Goal: Transaction & Acquisition: Obtain resource

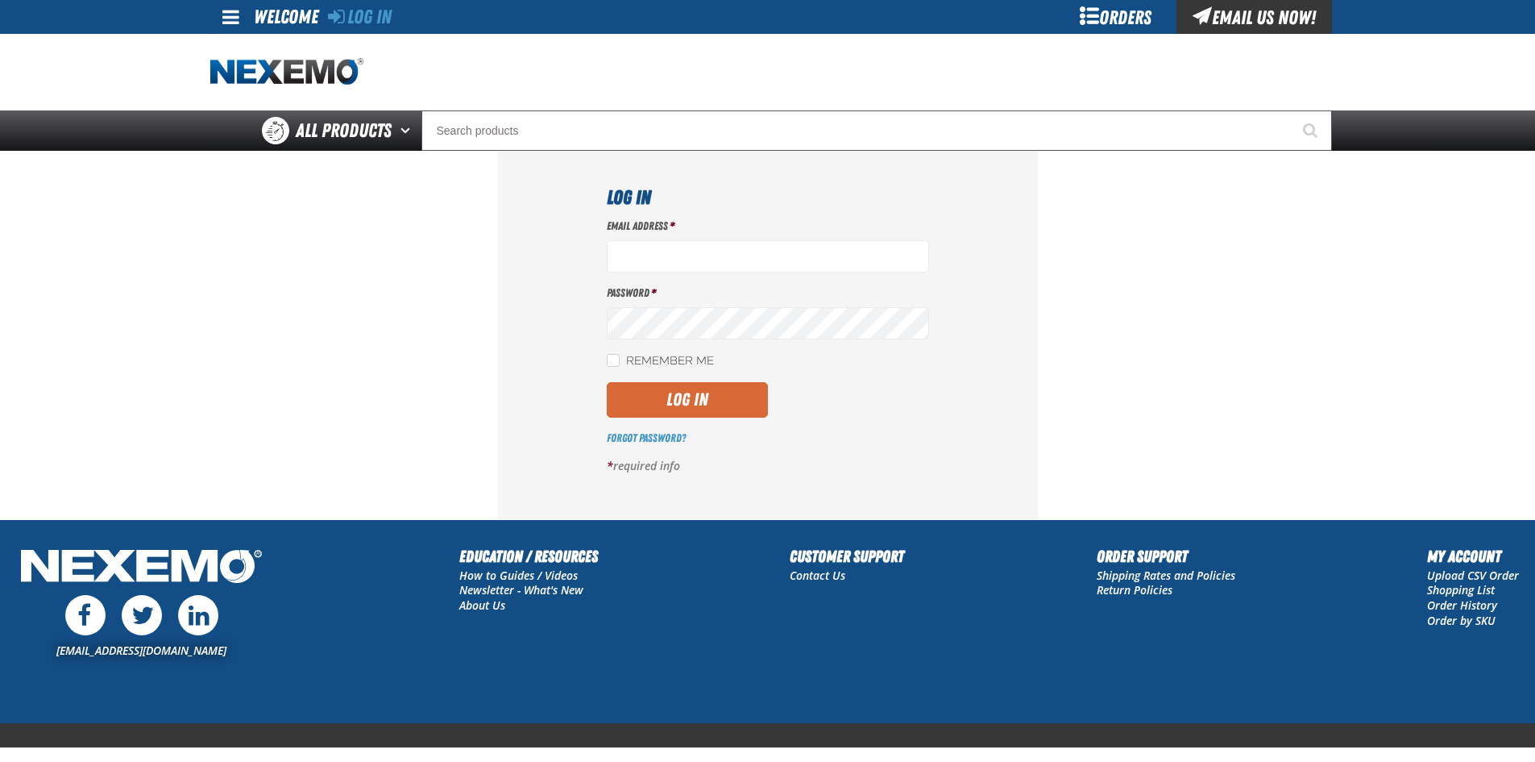
type input "sflanigan03@vtaig.com"
click at [670, 391] on button "Log In" at bounding box center [687, 399] width 161 height 35
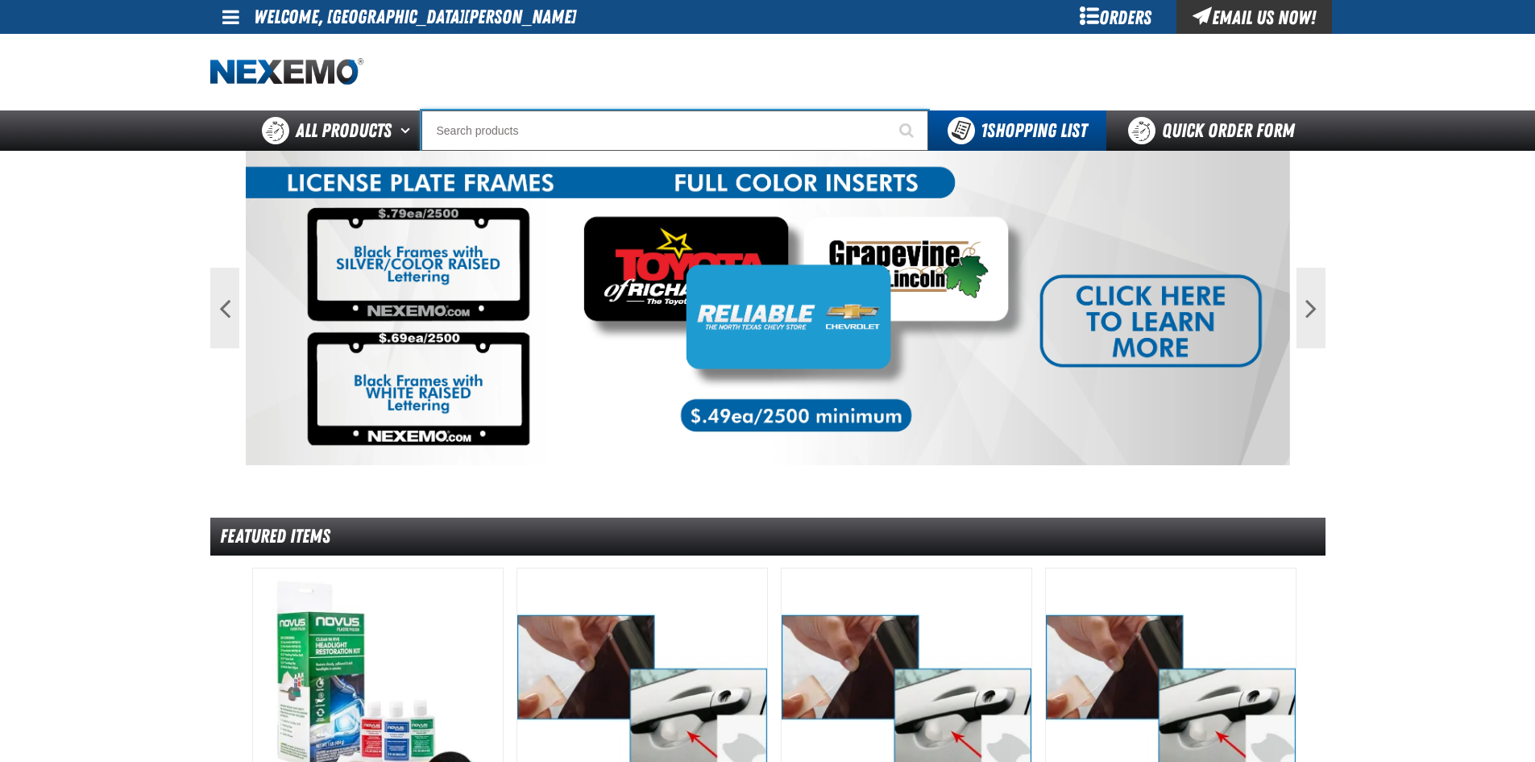
click at [593, 124] on input "Search" at bounding box center [675, 130] width 507 height 40
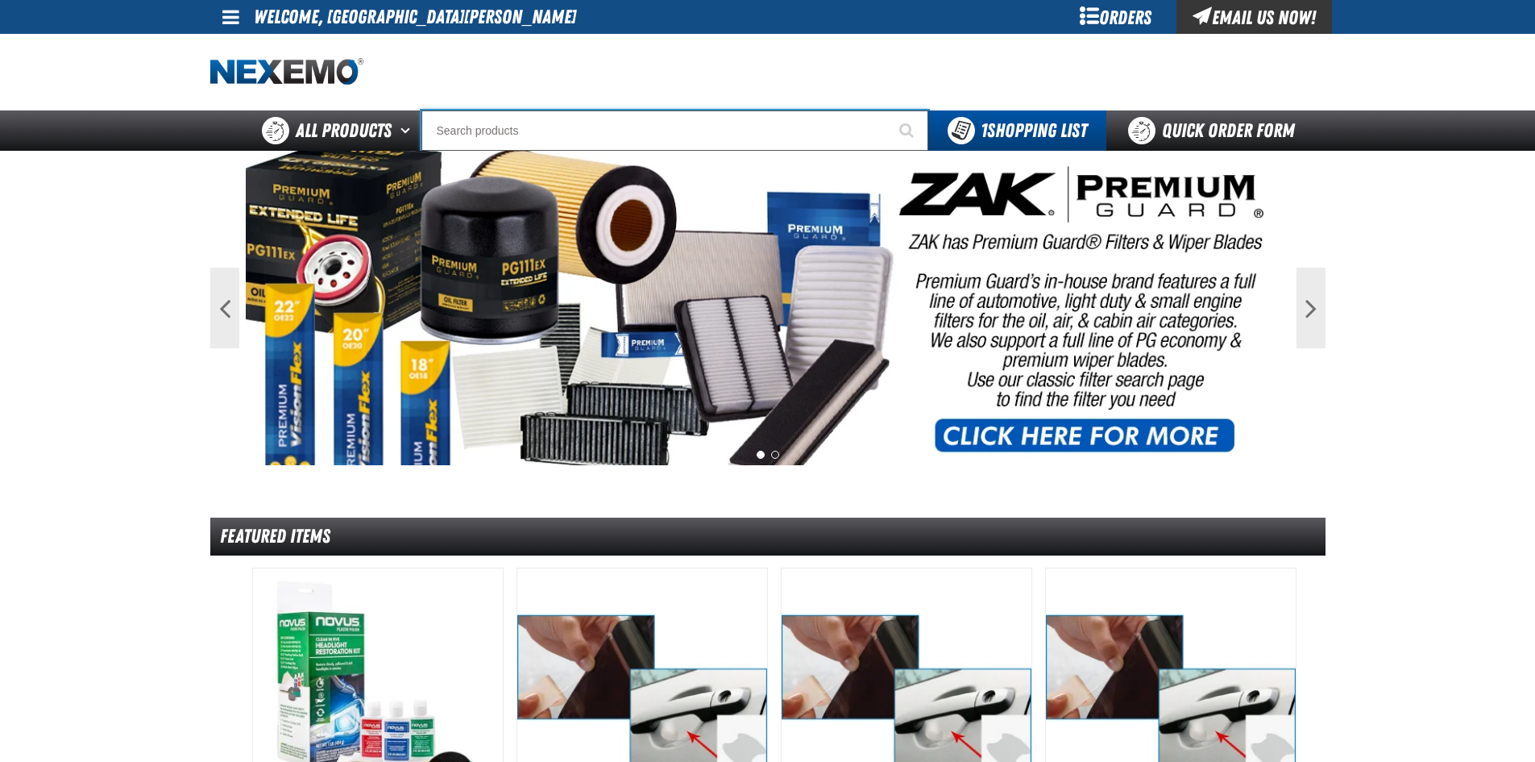
click at [784, 135] on input "Search" at bounding box center [675, 130] width 507 height 40
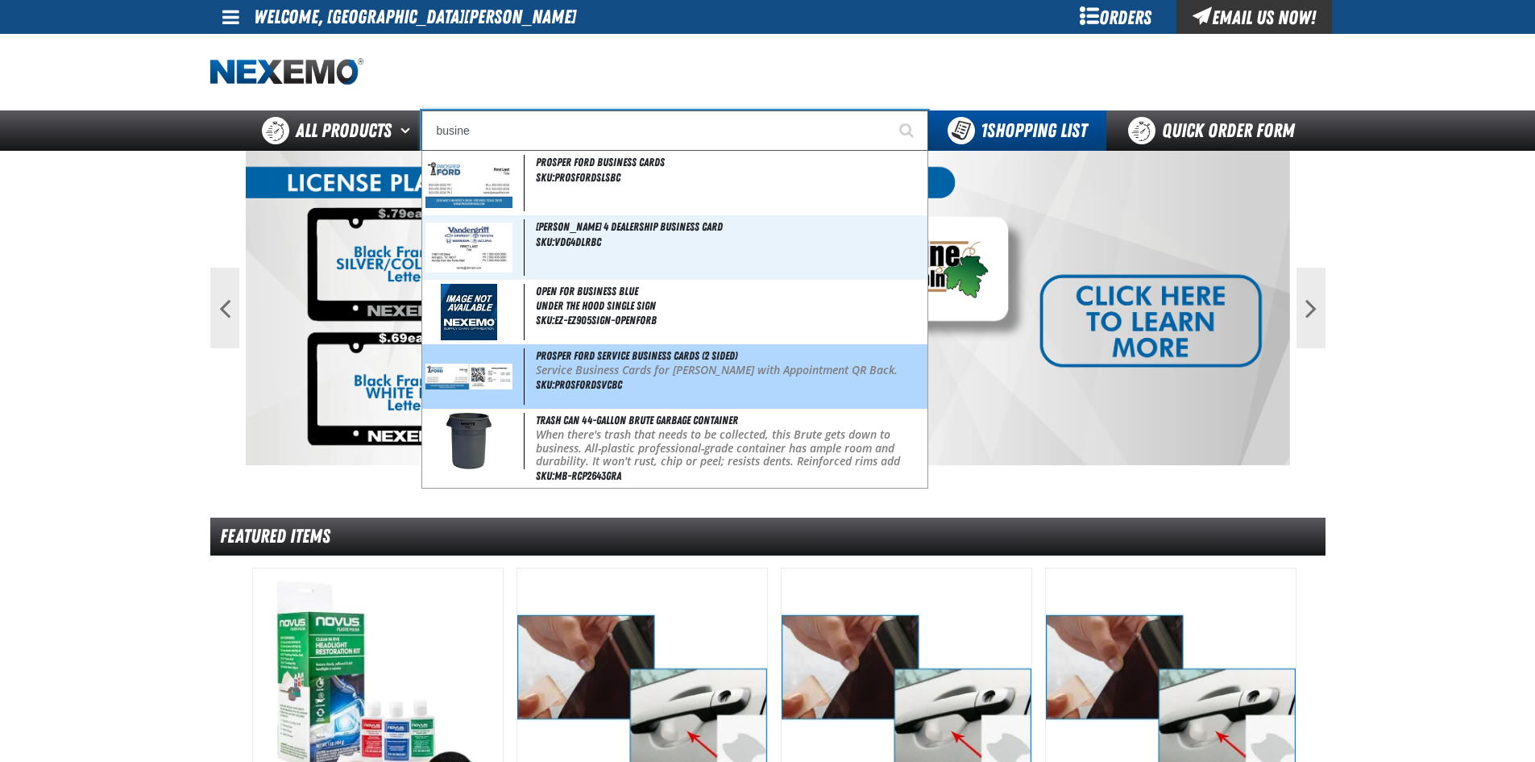
click at [596, 366] on p "Service Business Cards for [PERSON_NAME] with Appointment QR Back." at bounding box center [730, 371] width 388 height 14
type input "Prosper Ford Service Business Cards (2 Sided)"
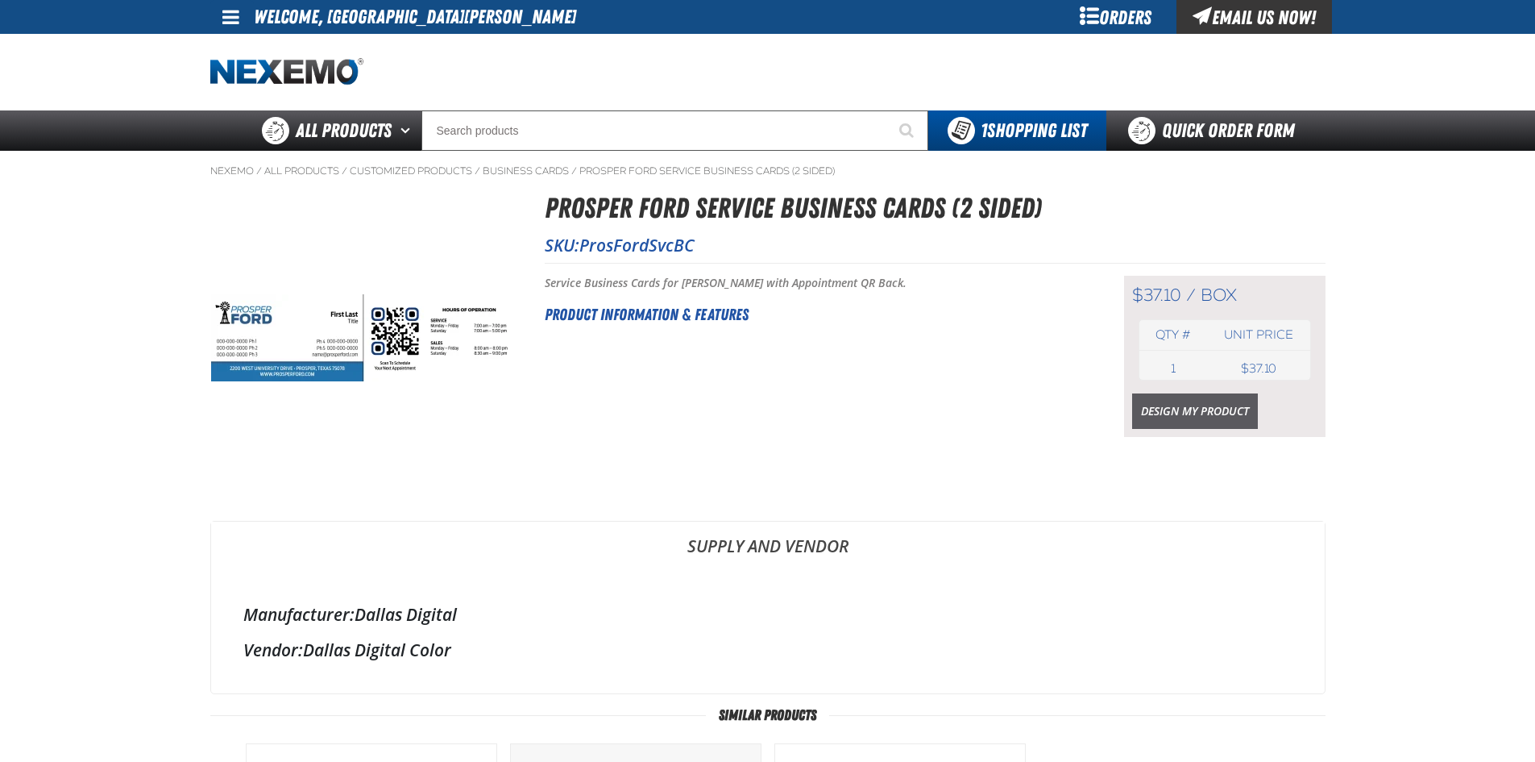
click at [1192, 414] on link "Design My Product" at bounding box center [1195, 410] width 126 height 35
click at [1231, 412] on link "Design My Product" at bounding box center [1195, 410] width 126 height 35
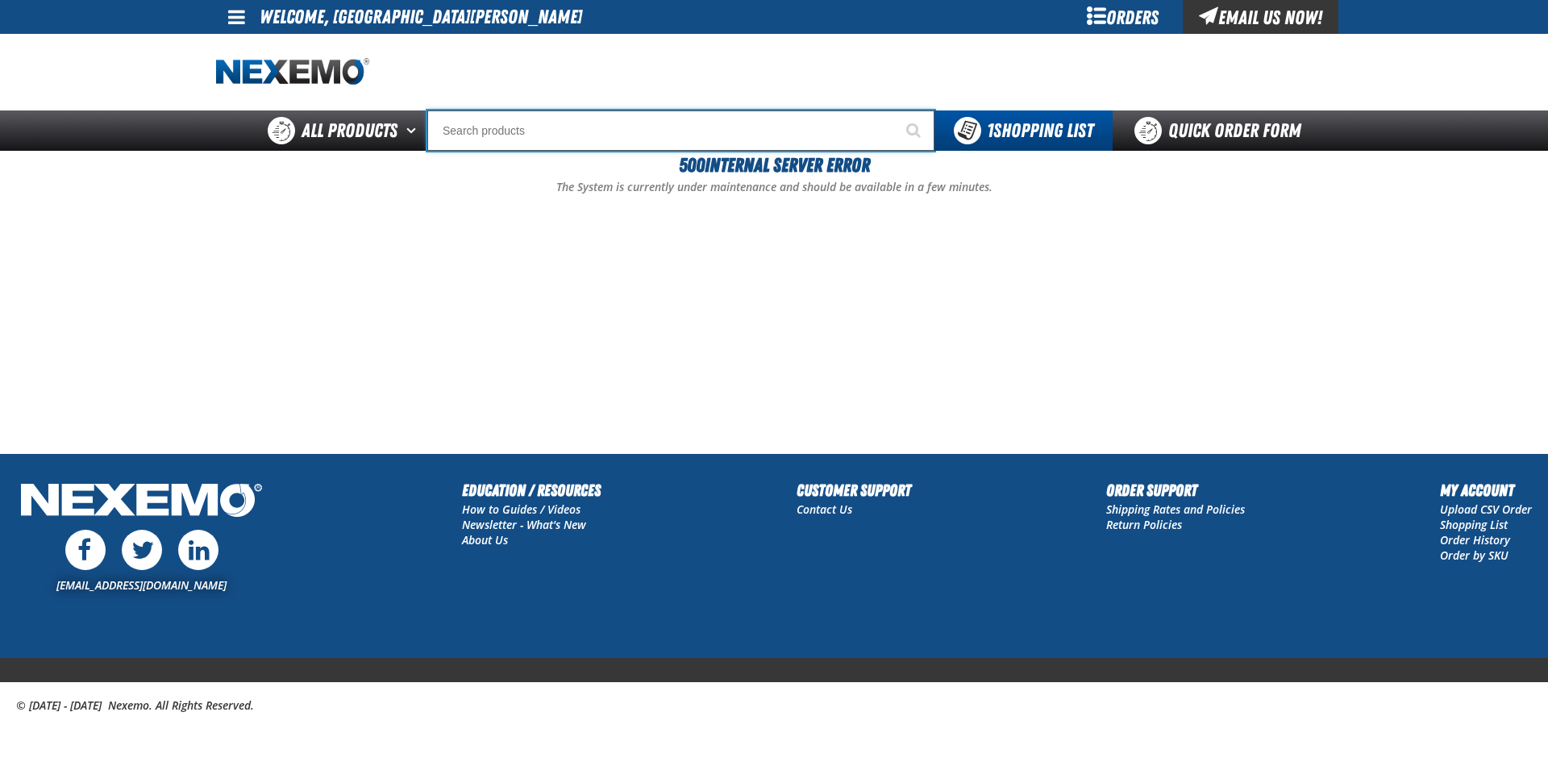
click at [705, 139] on input "Search" at bounding box center [680, 130] width 507 height 40
click at [1104, 27] on div "Orders" at bounding box center [1121, 17] width 121 height 34
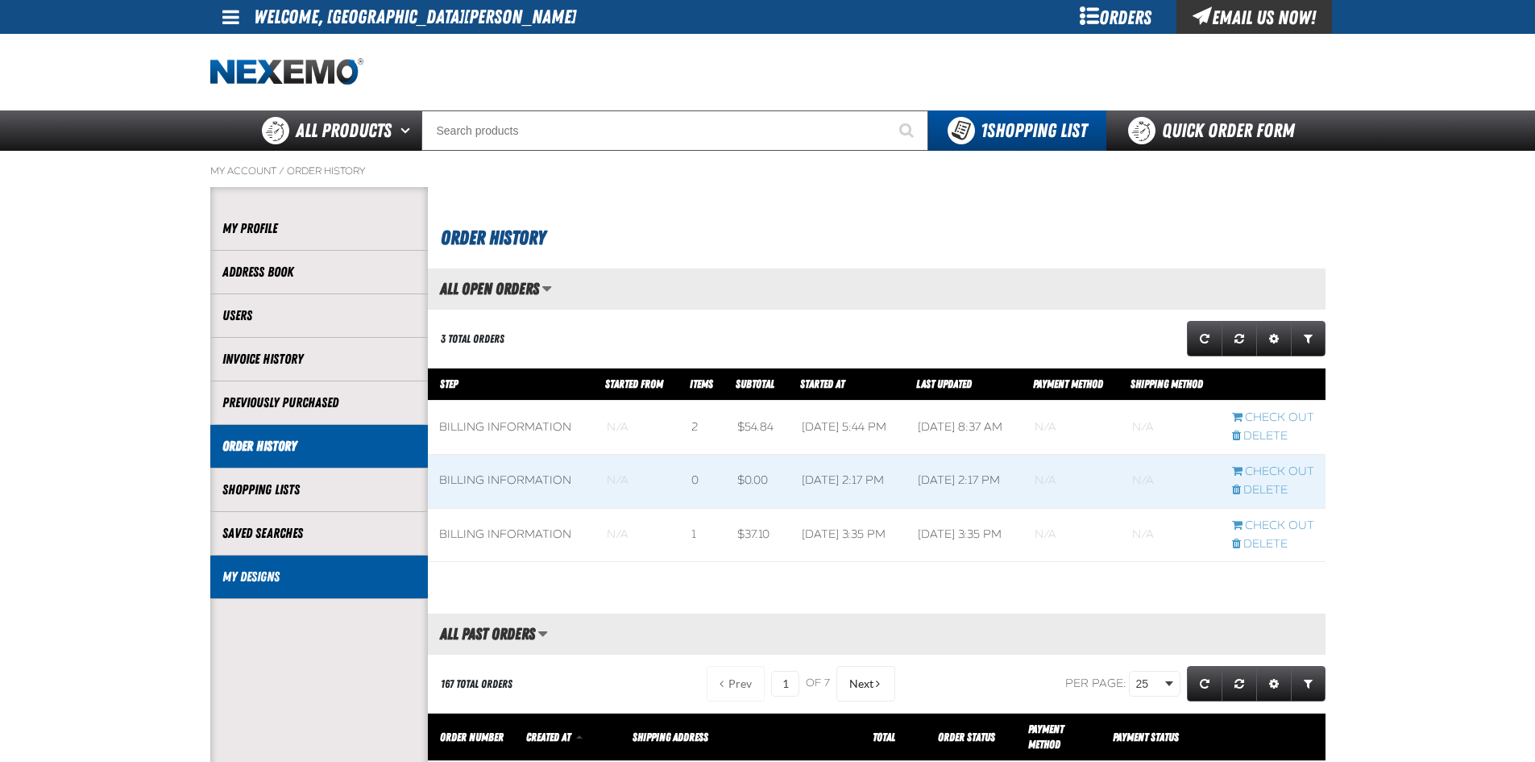
scroll to position [1, 1]
click at [239, 575] on link "My Designs" at bounding box center [318, 576] width 193 height 19
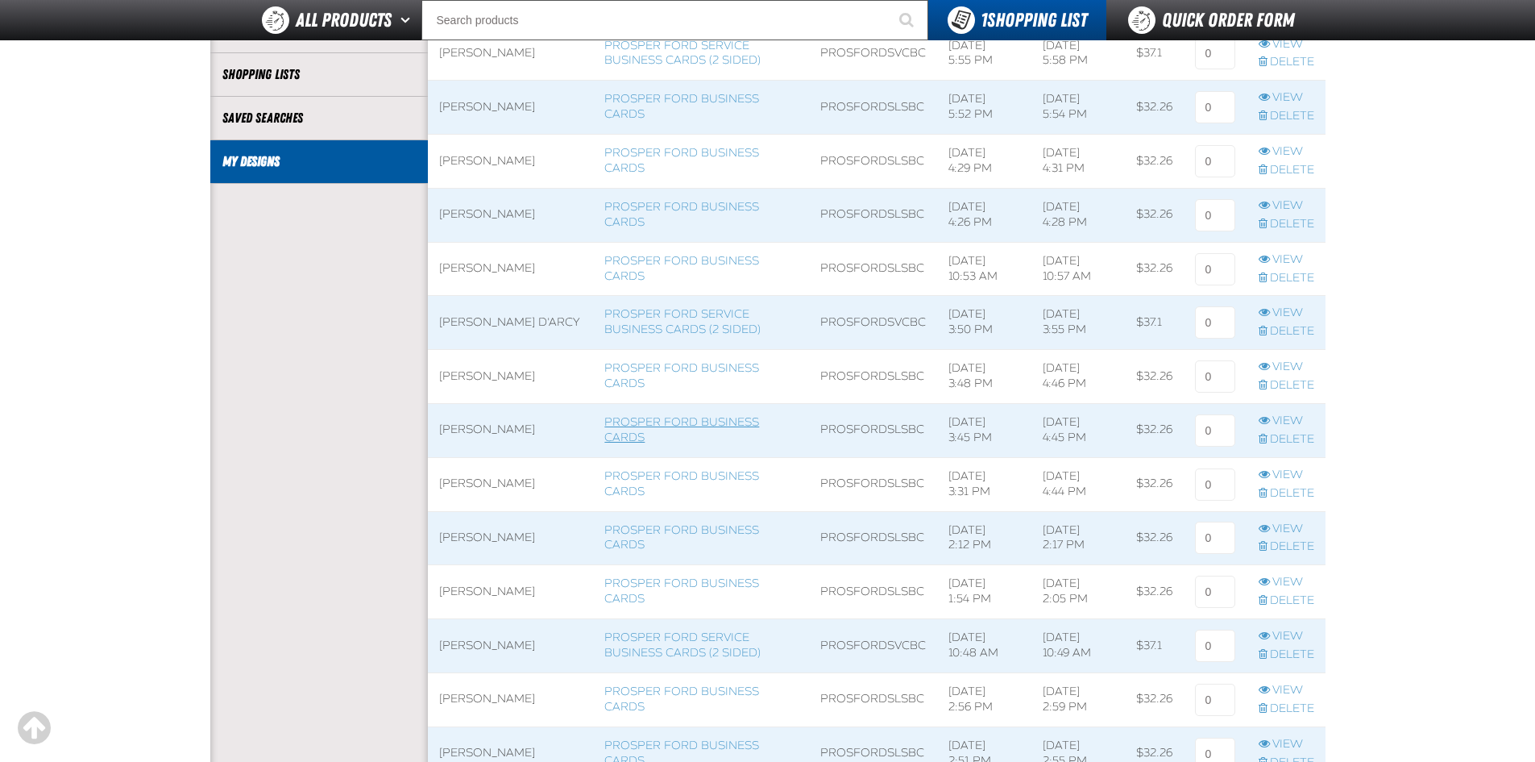
scroll to position [403, 0]
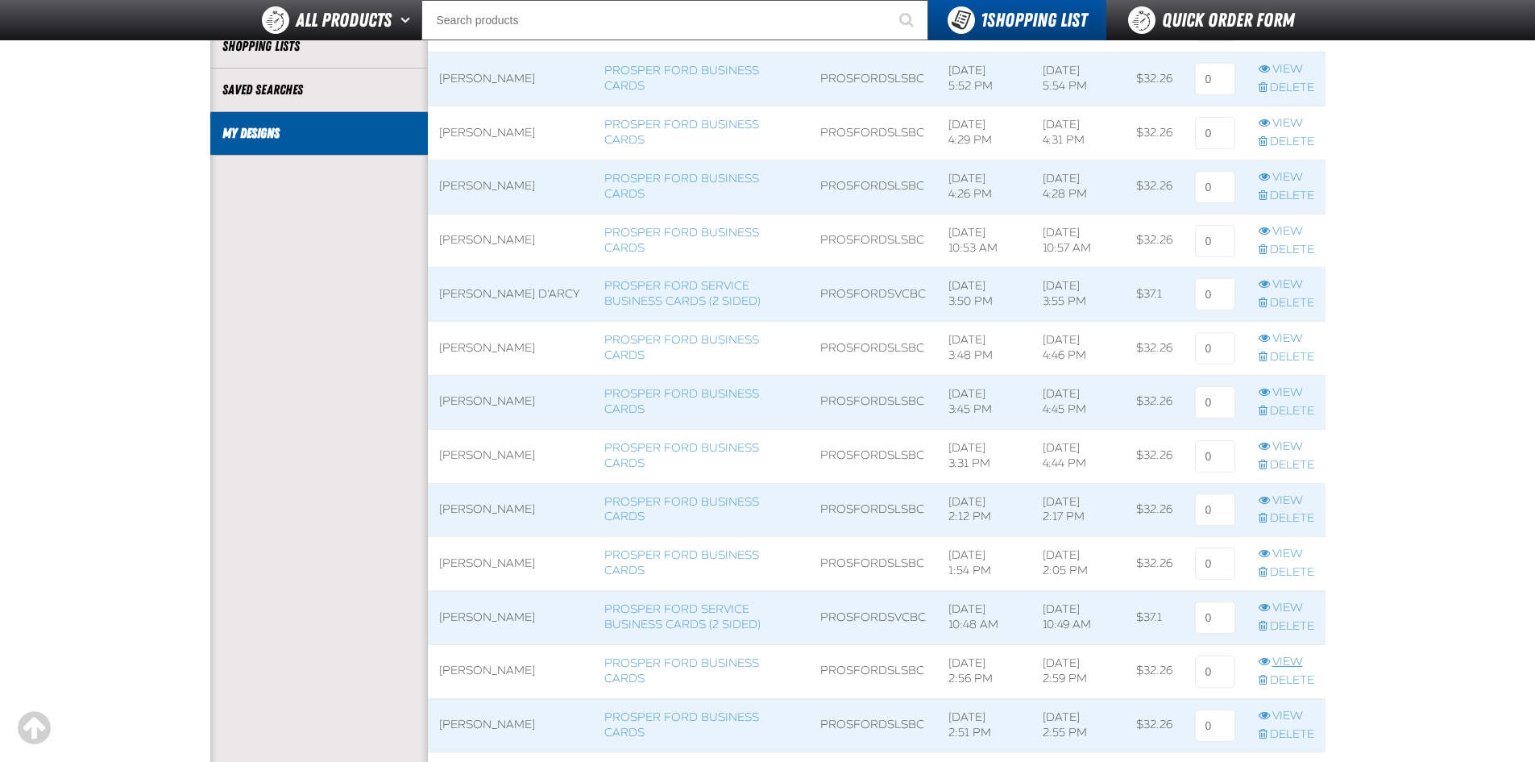
click at [1281, 665] on link "View" at bounding box center [1287, 661] width 56 height 15
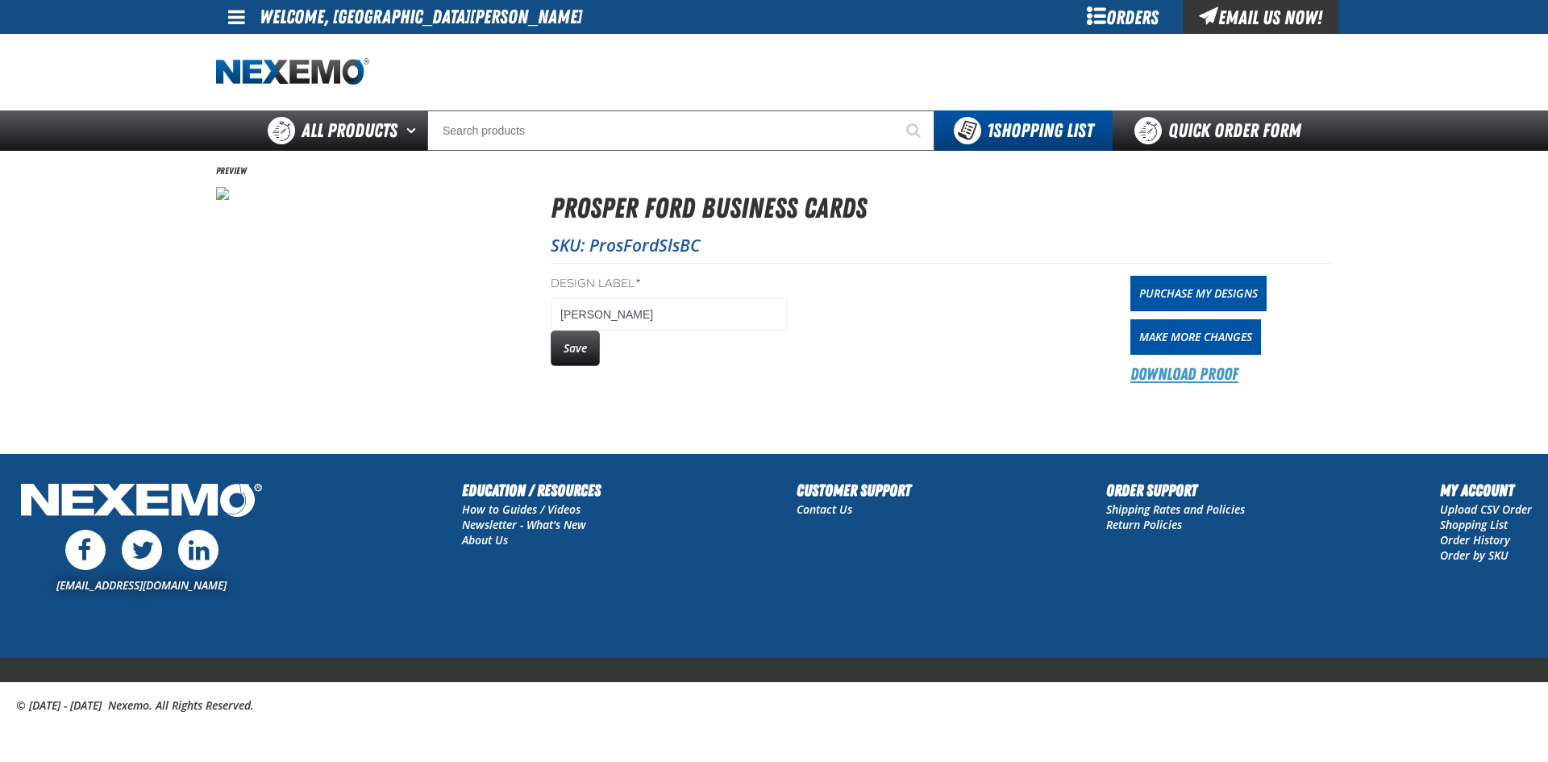
click at [1181, 380] on link "Download Proof" at bounding box center [1184, 374] width 108 height 23
click at [1215, 368] on link "Download Proof" at bounding box center [1184, 374] width 108 height 23
